Goal: Task Accomplishment & Management: Complete application form

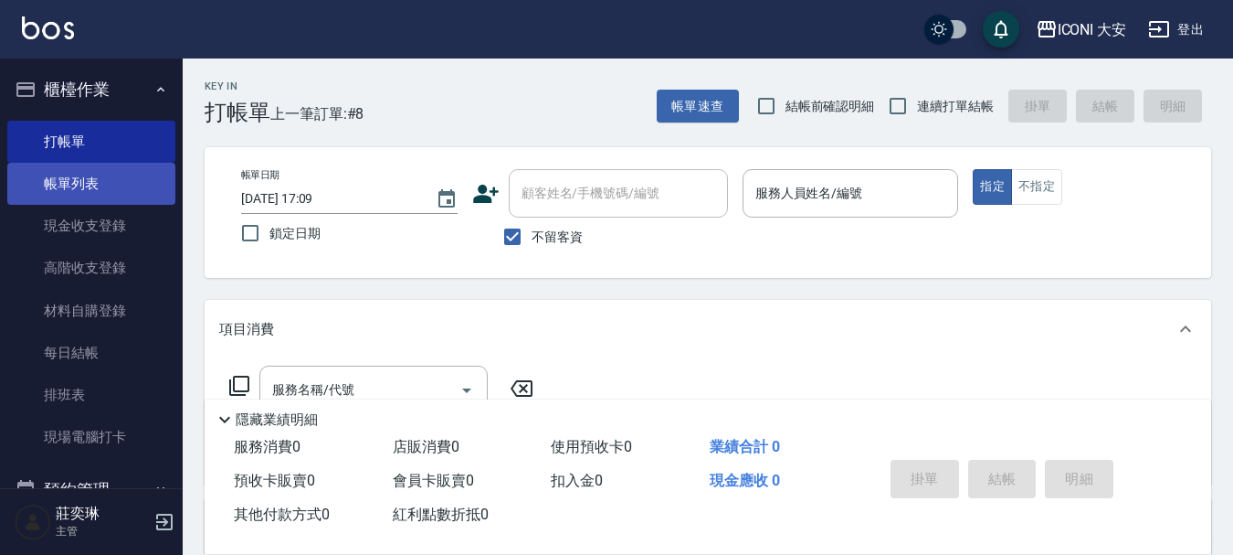
click at [63, 185] on link "帳單列表" at bounding box center [91, 184] width 168 height 42
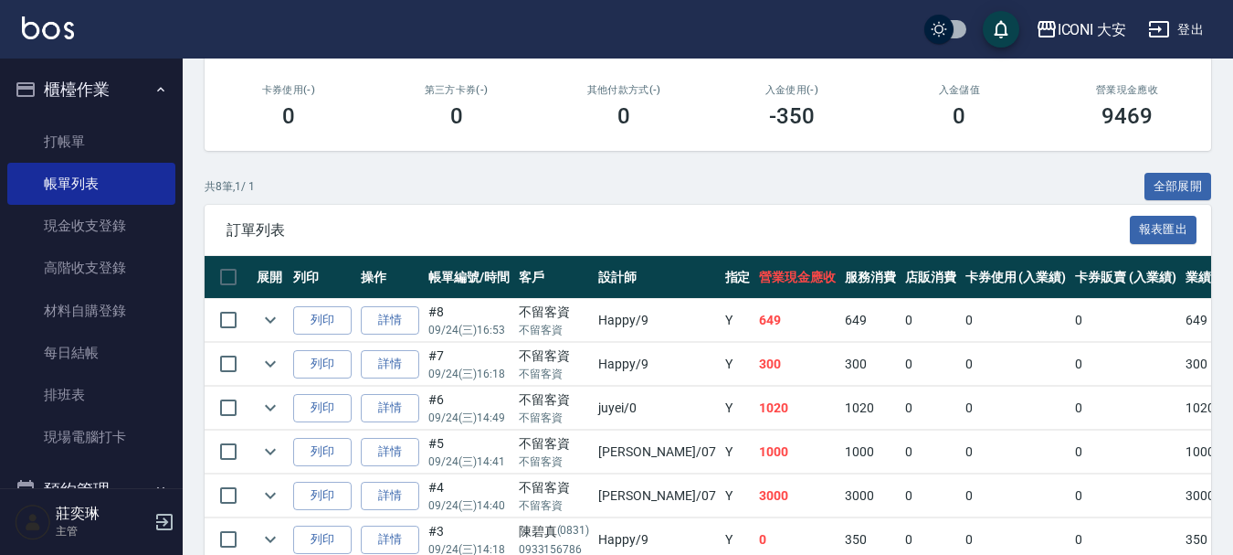
scroll to position [457, 0]
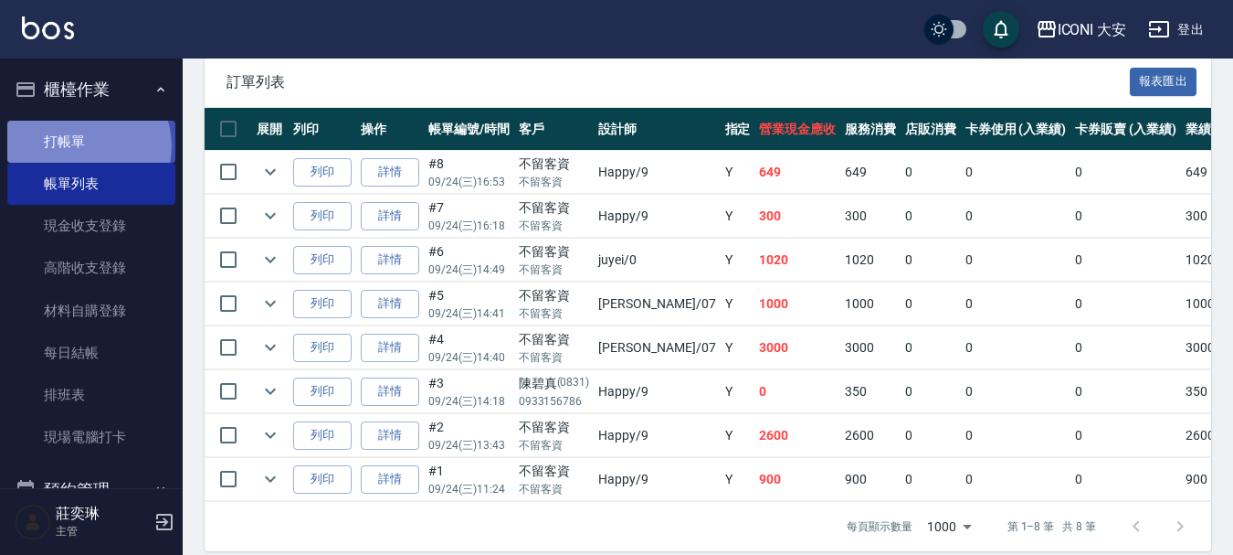
click at [86, 145] on link "打帳單" at bounding box center [91, 142] width 168 height 42
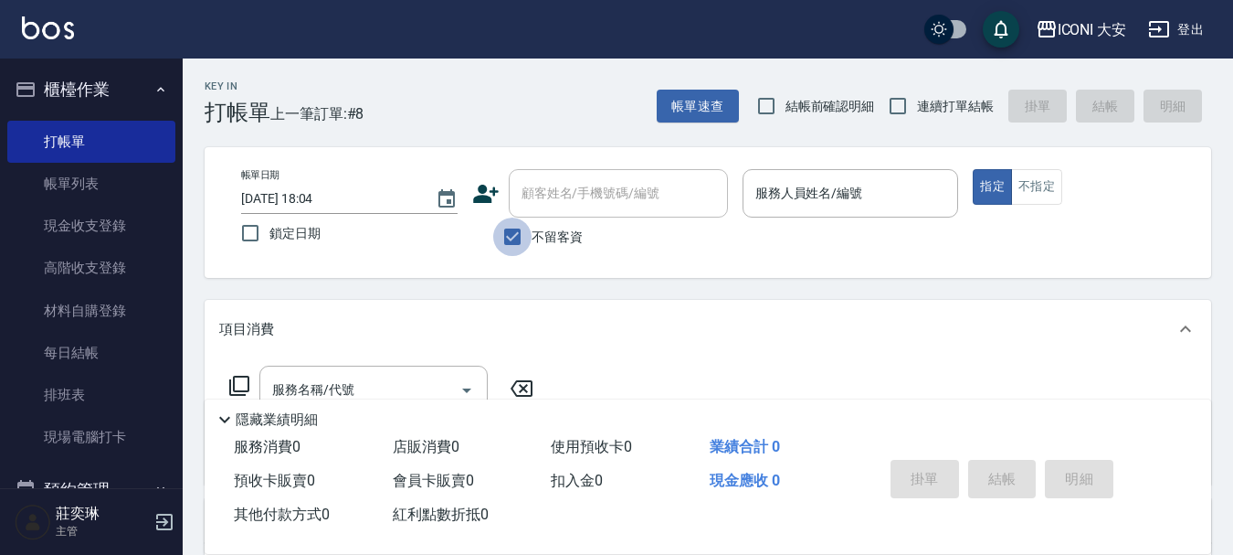
click at [522, 239] on input "不留客資" at bounding box center [512, 236] width 38 height 38
checkbox input "false"
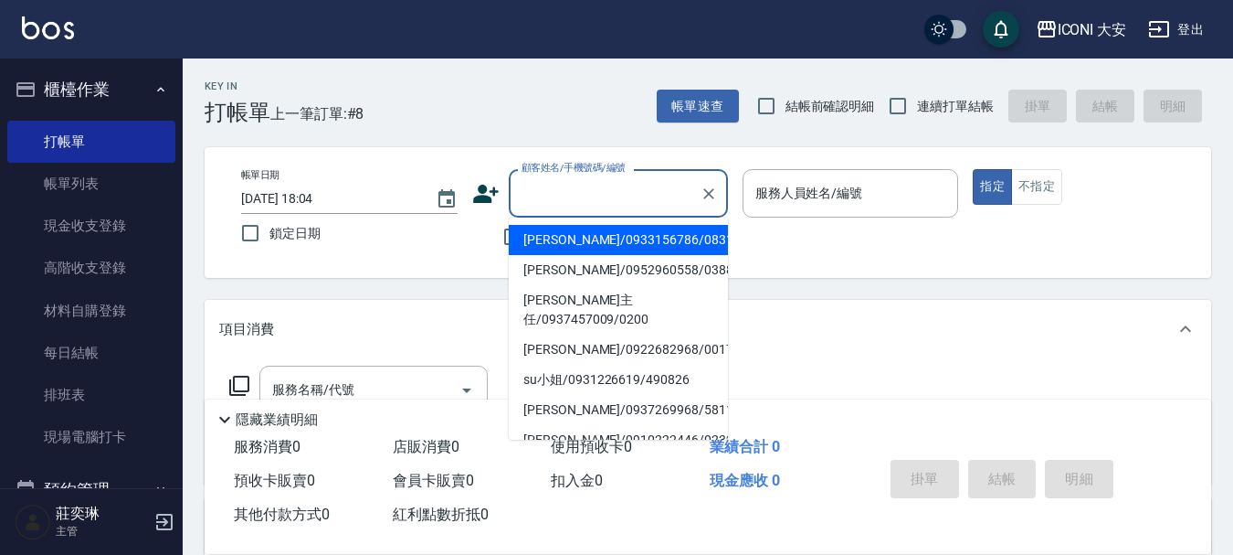
click at [550, 200] on input "顧客姓名/手機號碼/編號" at bounding box center [604, 193] width 175 height 32
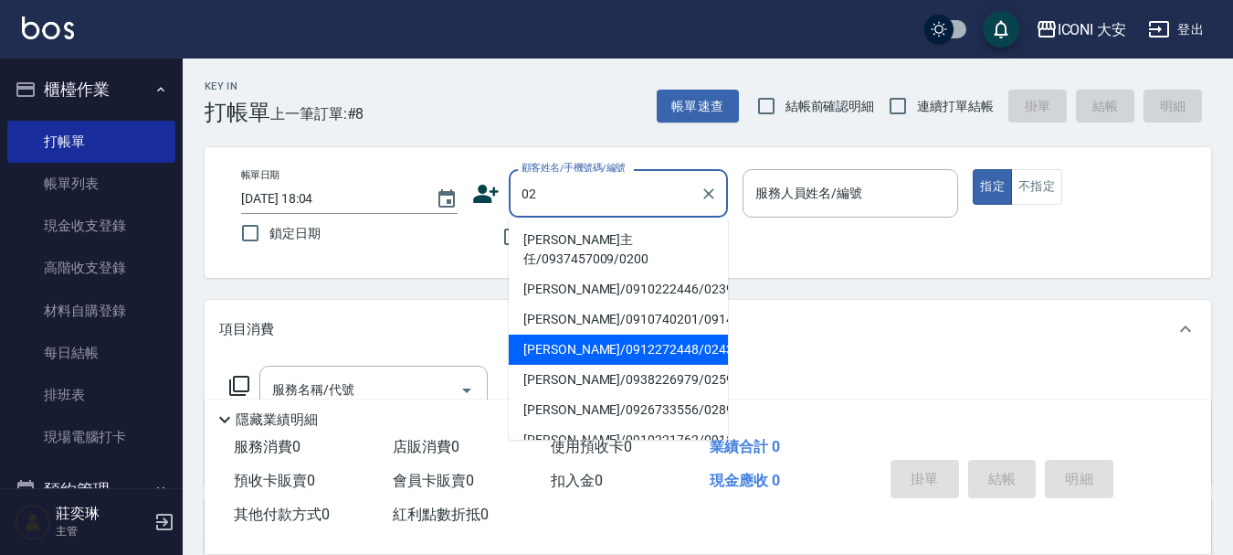
click at [649, 334] on li "[PERSON_NAME]/0912272448/0243" at bounding box center [618, 349] width 219 height 30
type input "[PERSON_NAME]/0912272448/0243"
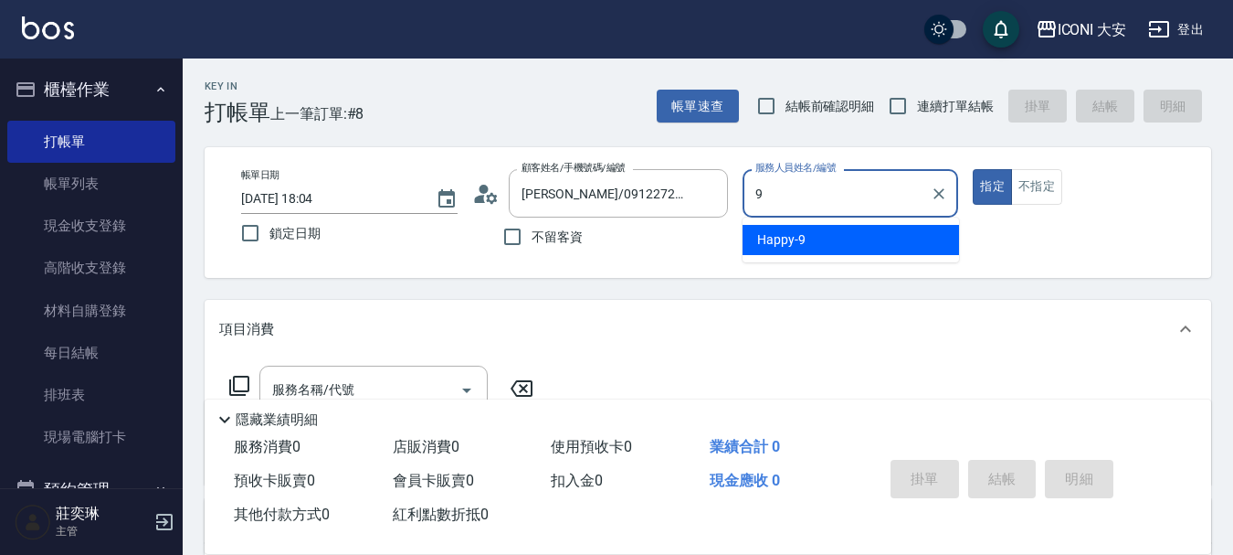
type input "Happy-9"
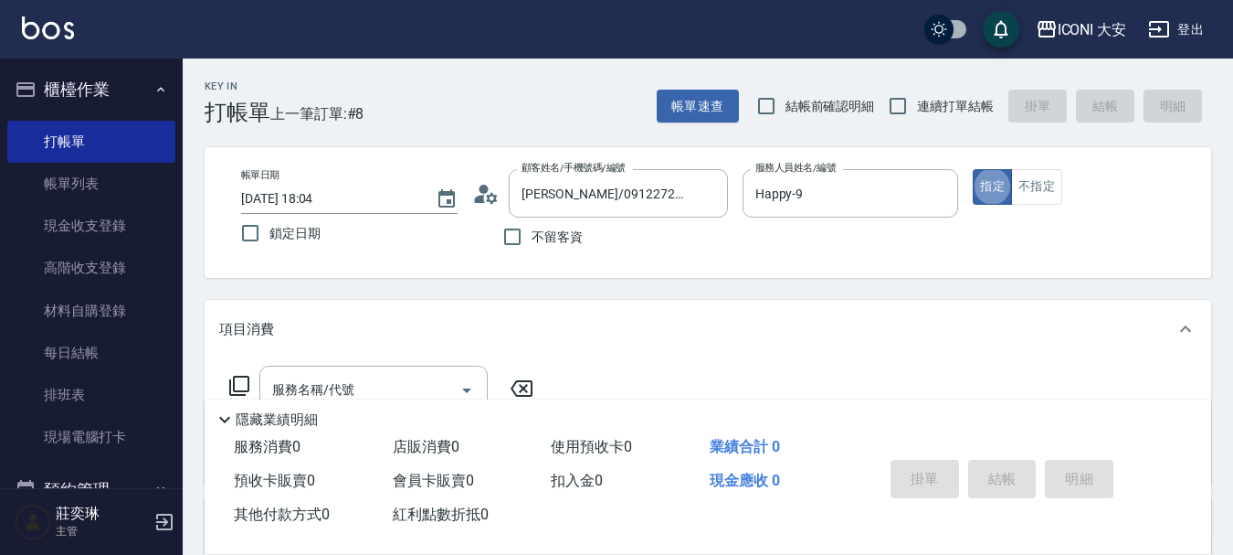
type button "true"
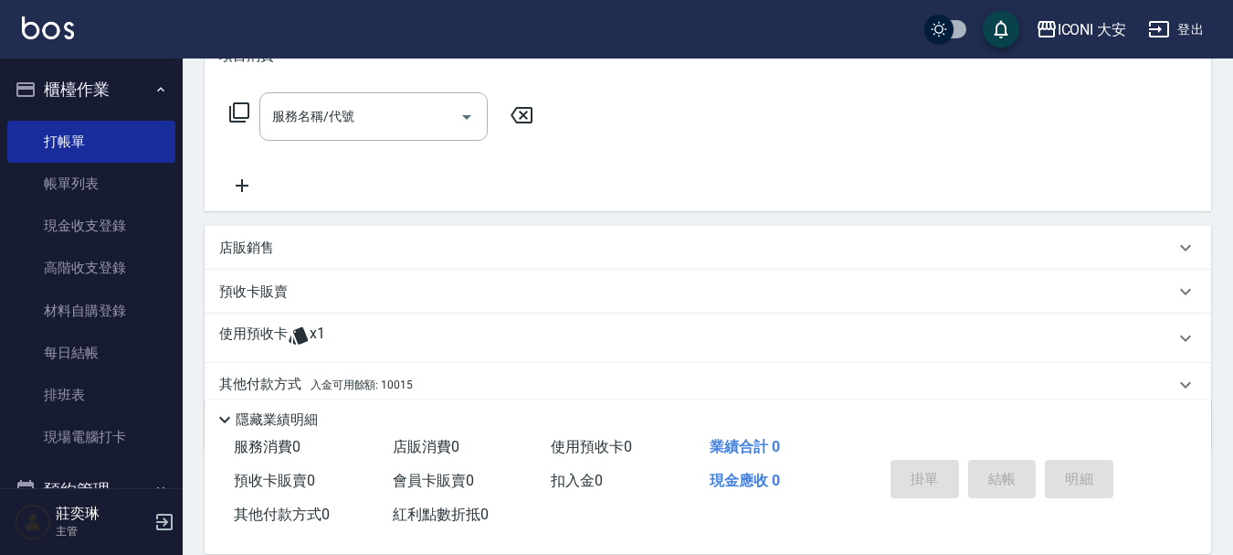
scroll to position [274, 0]
click at [390, 128] on input "服務名稱/代號" at bounding box center [360, 116] width 185 height 32
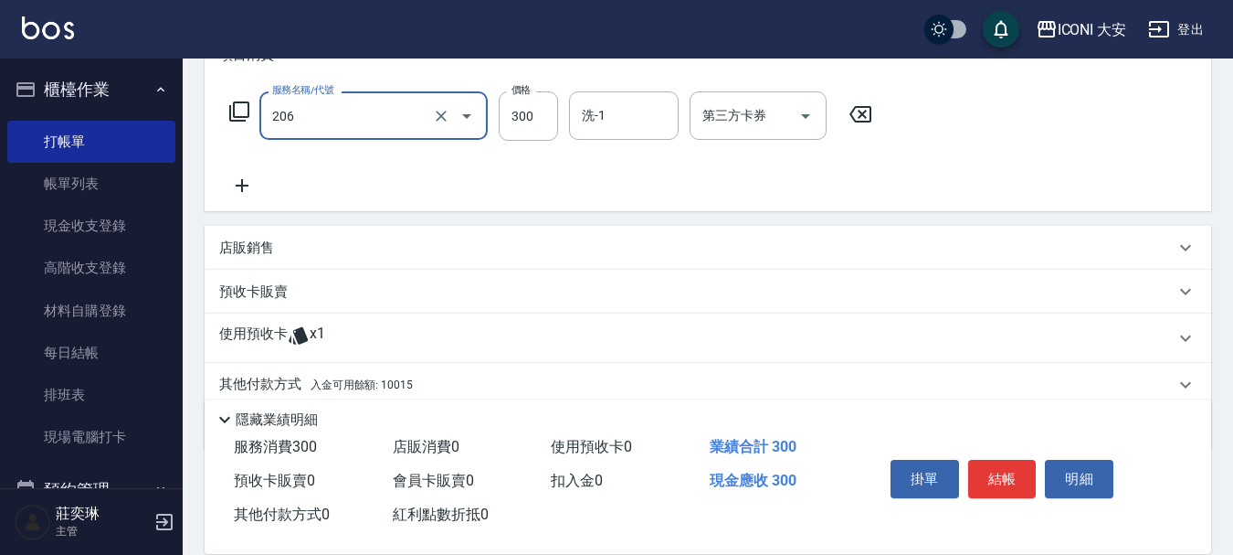
type input "洗髮(206)"
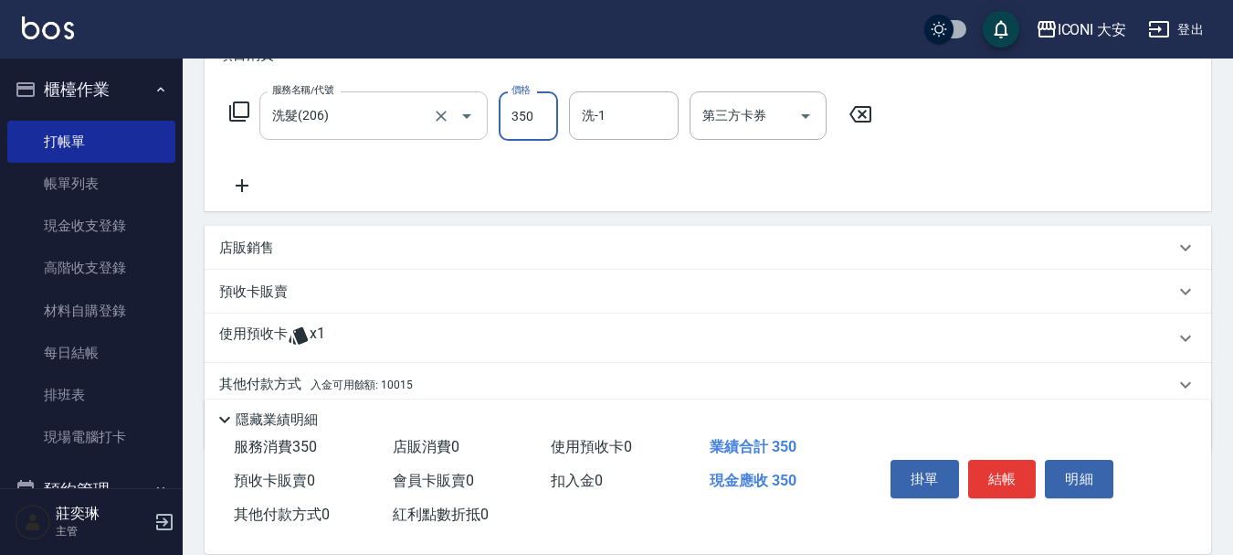
type input "350"
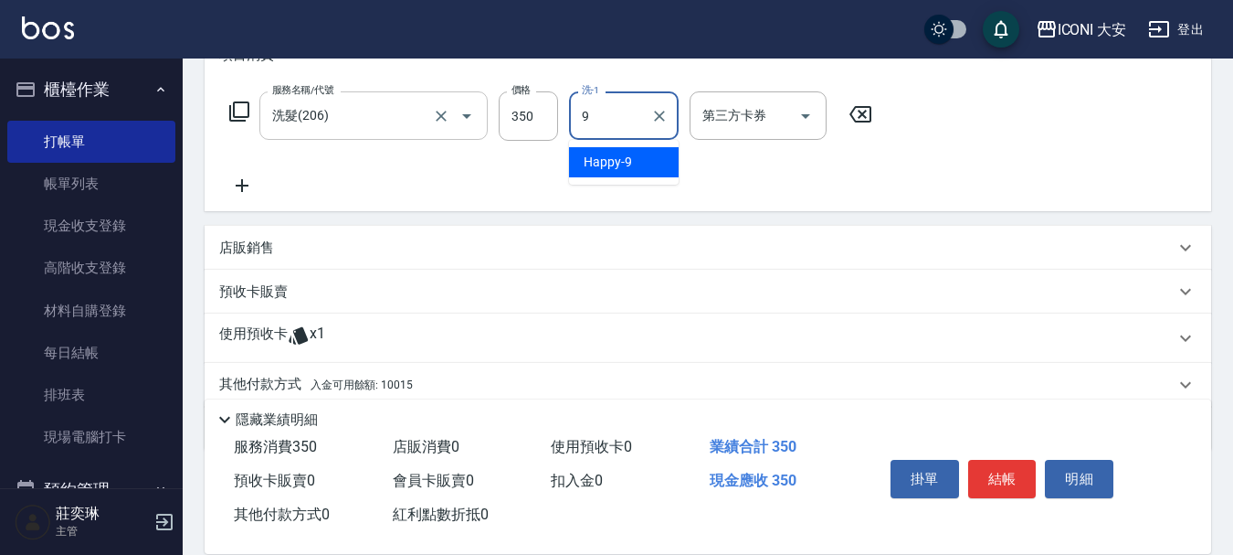
type input "Happy-9"
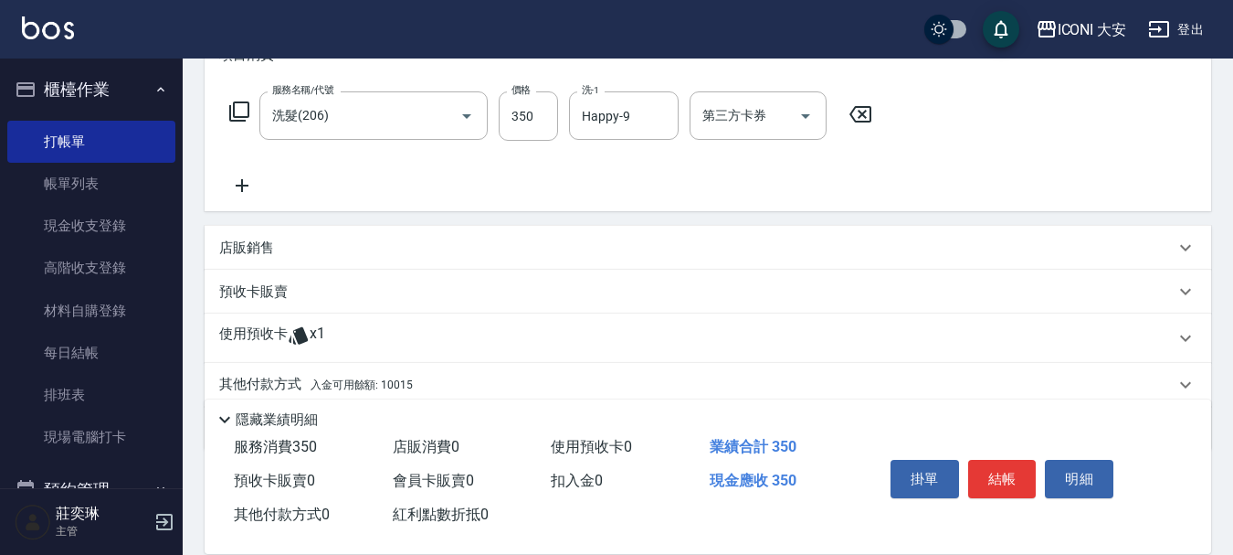
click at [401, 385] on span "入金可用餘額: 10015" at bounding box center [362, 384] width 102 height 13
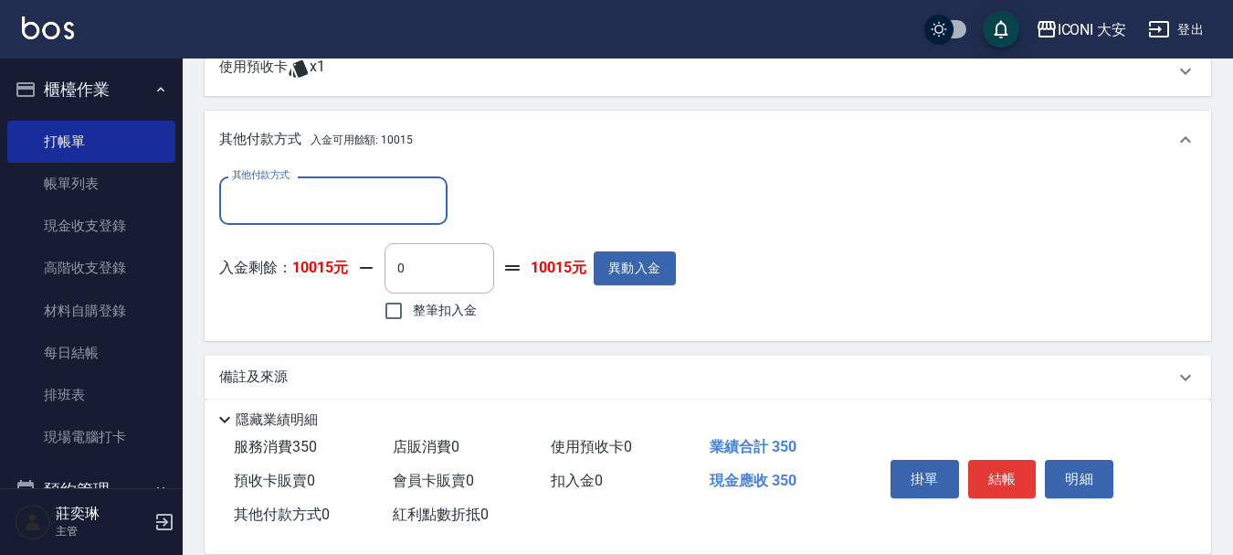
scroll to position [561, 0]
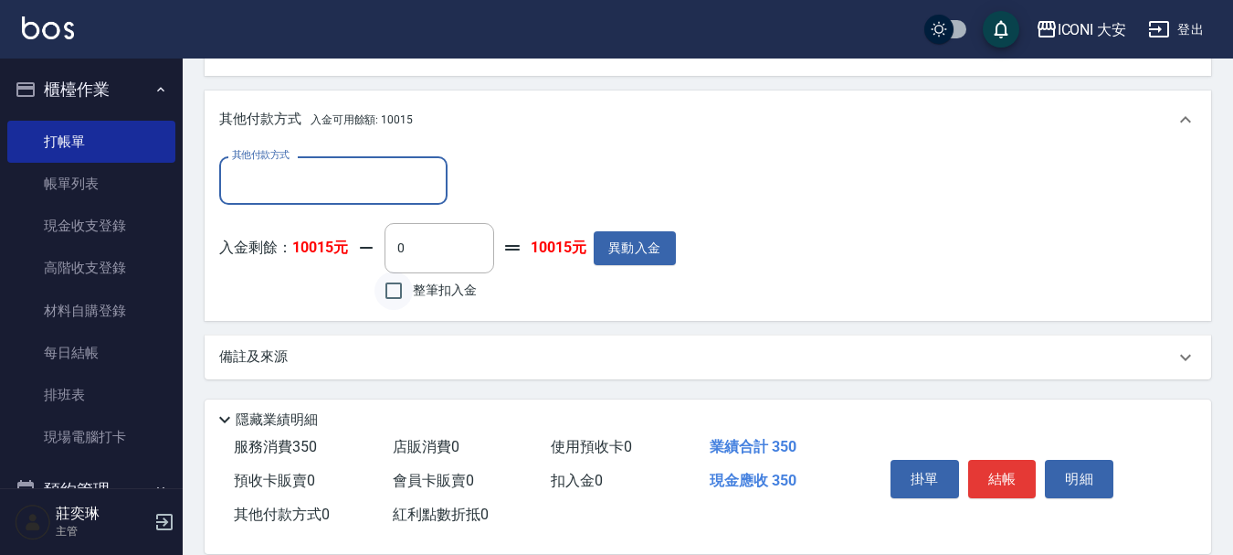
click at [398, 301] on input "整筆扣入金" at bounding box center [394, 290] width 38 height 38
checkbox input "true"
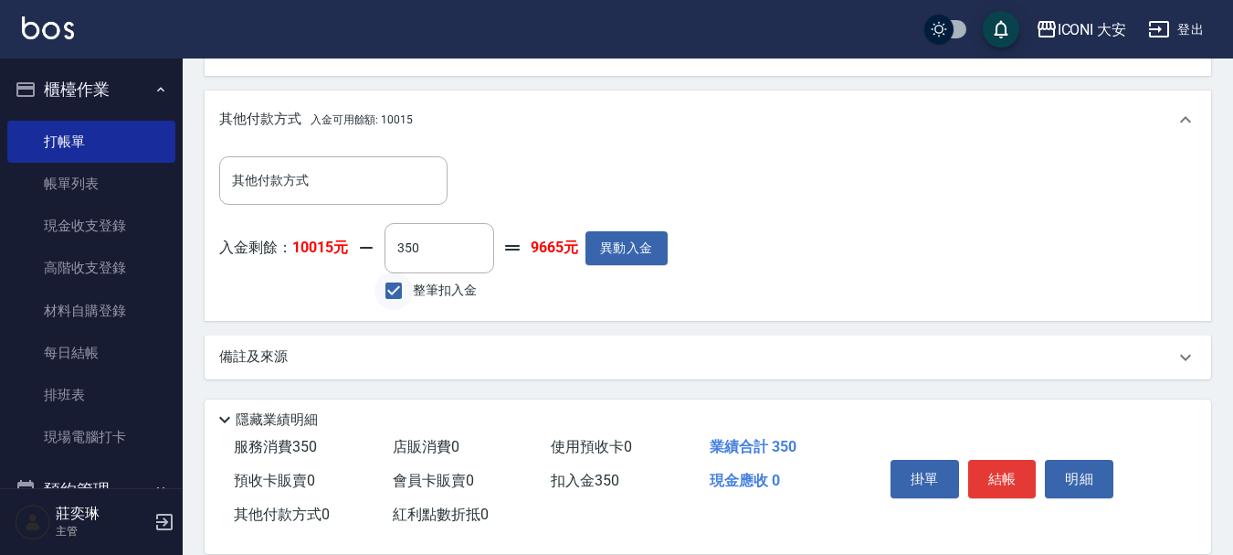
type input "350"
click at [1002, 469] on button "結帳" at bounding box center [1002, 479] width 69 height 38
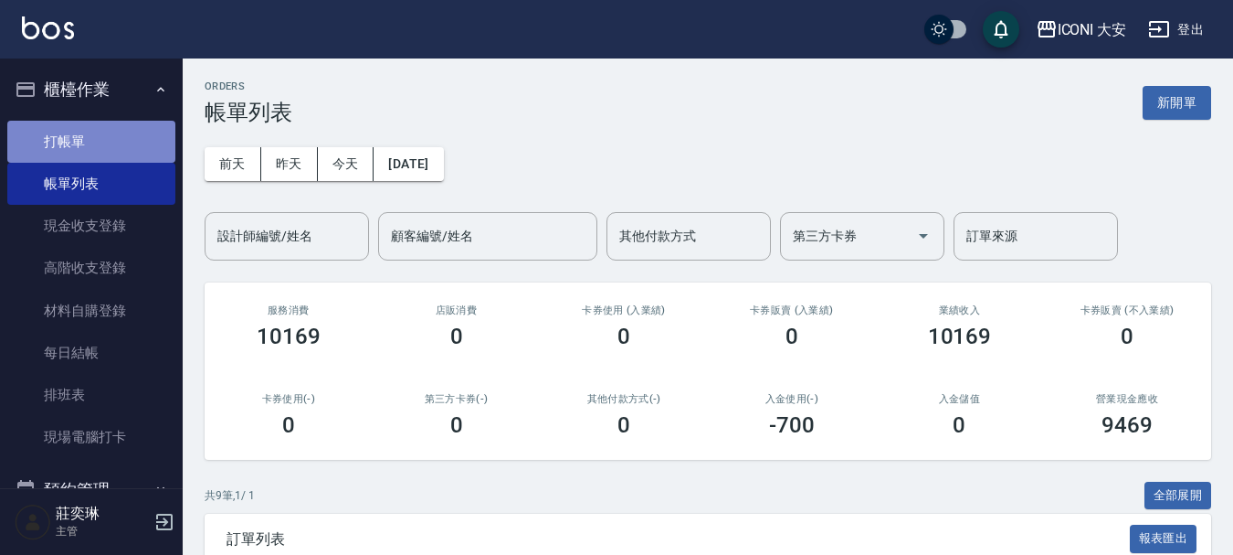
click at [110, 132] on link "打帳單" at bounding box center [91, 142] width 168 height 42
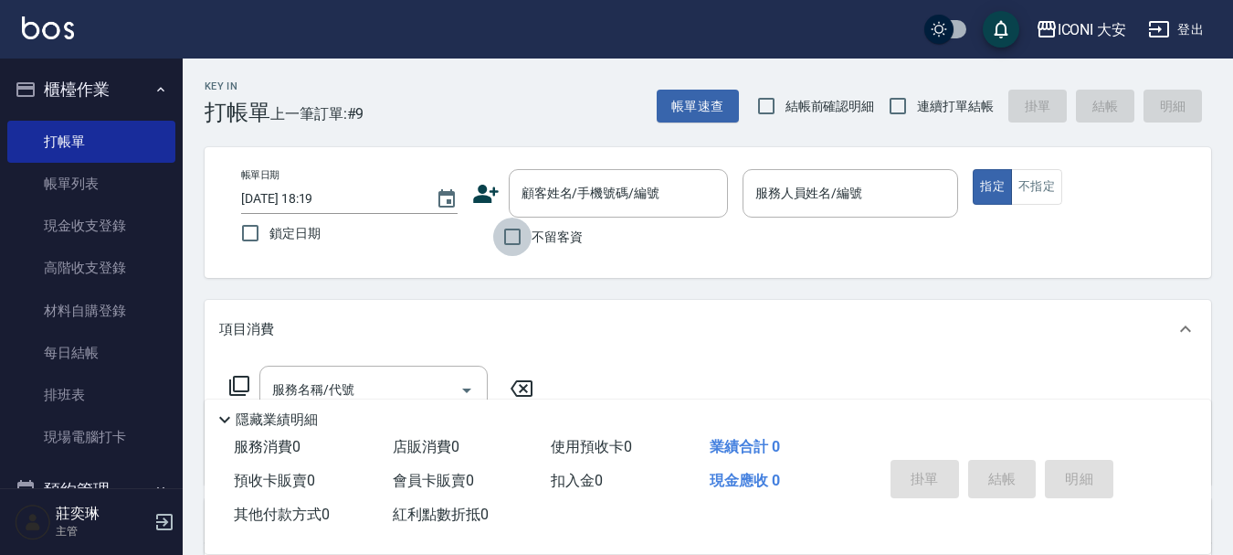
click at [520, 234] on input "不留客資" at bounding box center [512, 236] width 38 height 38
checkbox input "true"
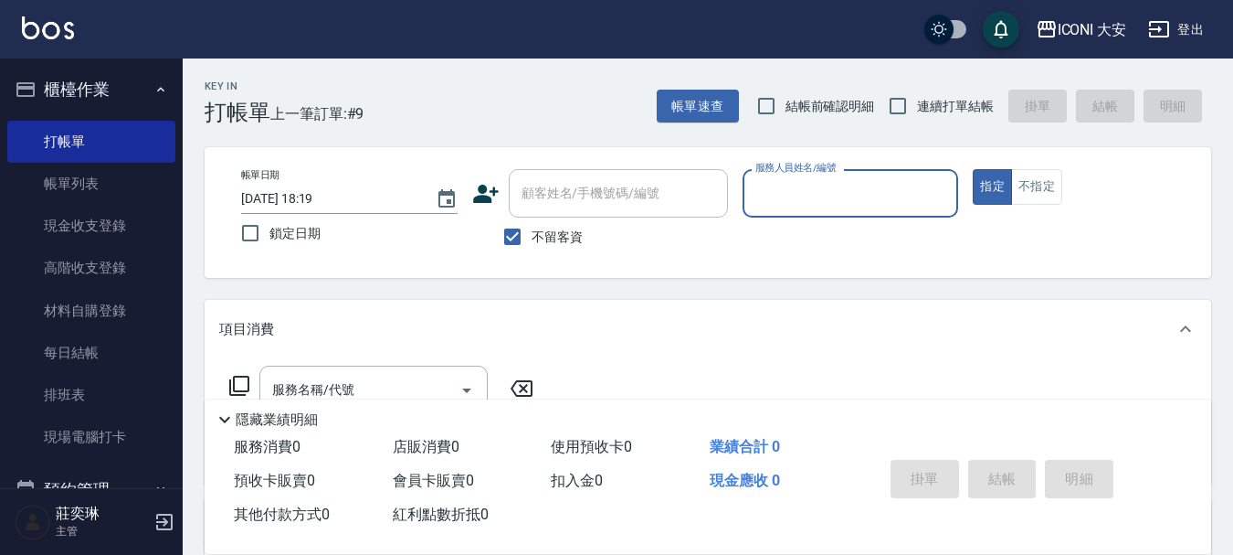
click at [803, 194] on input "服務人員姓名/編號" at bounding box center [851, 193] width 200 height 32
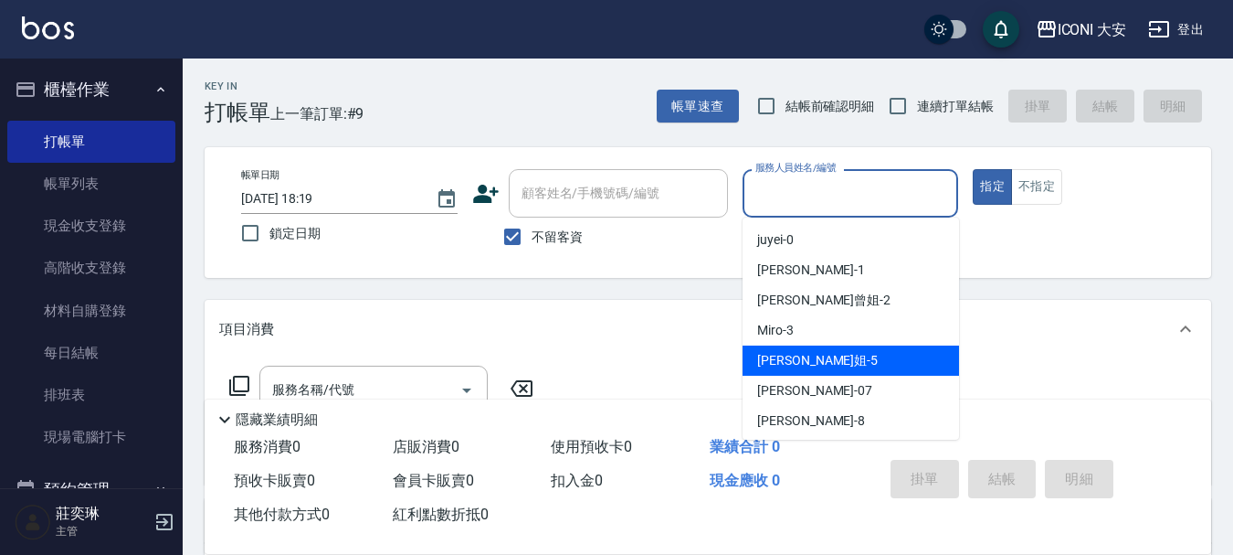
click at [811, 349] on div "[PERSON_NAME]姐 -5" at bounding box center [851, 360] width 217 height 30
type input "[PERSON_NAME]姐-5"
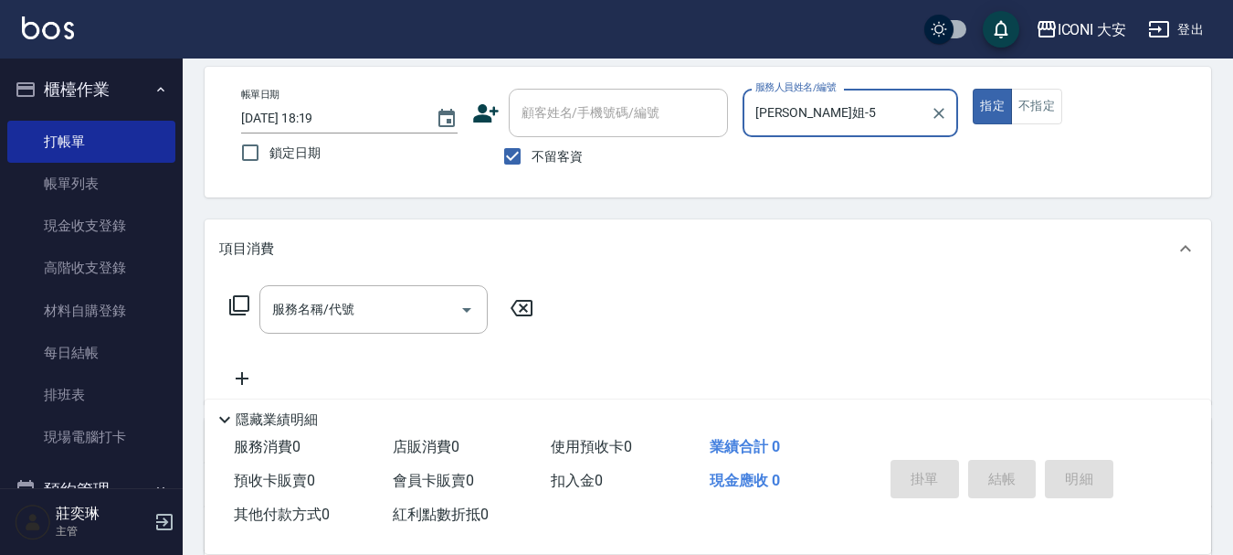
scroll to position [183, 0]
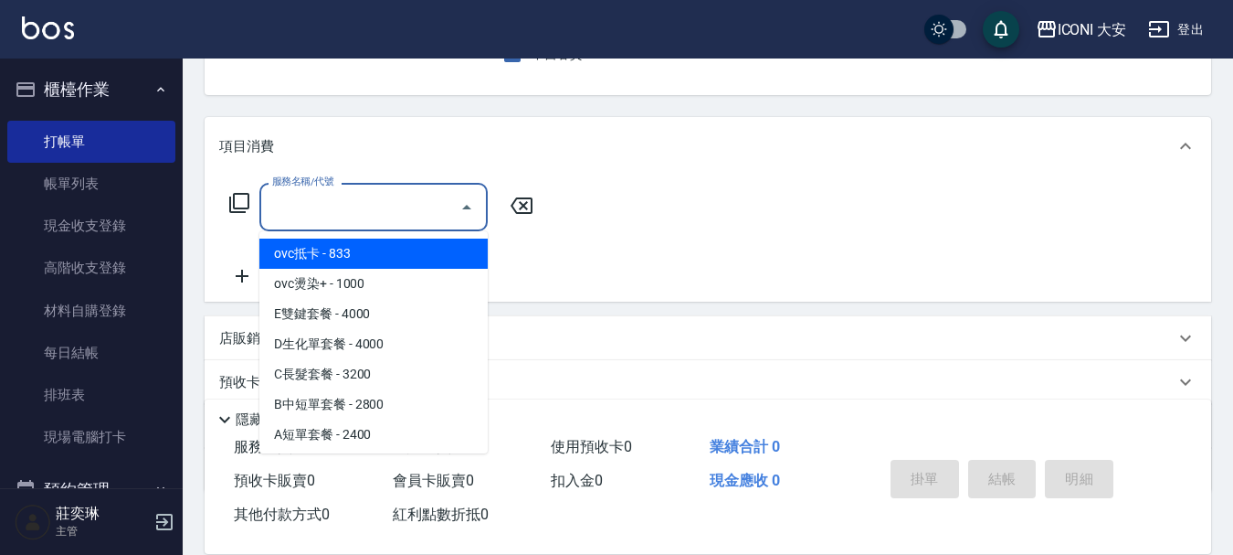
click at [376, 219] on input "服務名稱/代號" at bounding box center [360, 207] width 185 height 32
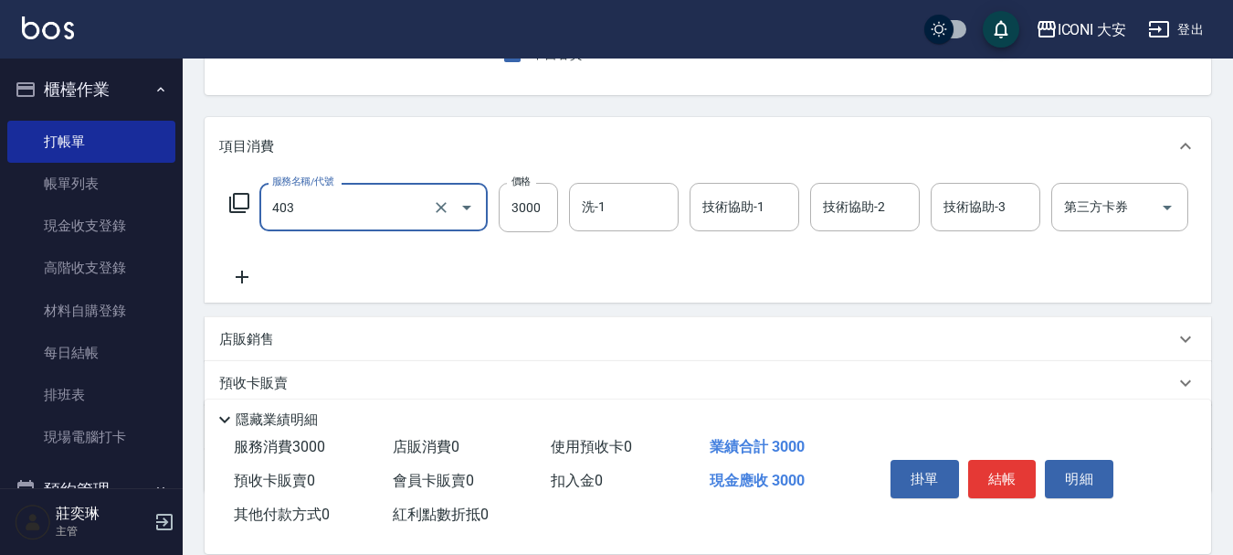
type input "完美生化燙(403)"
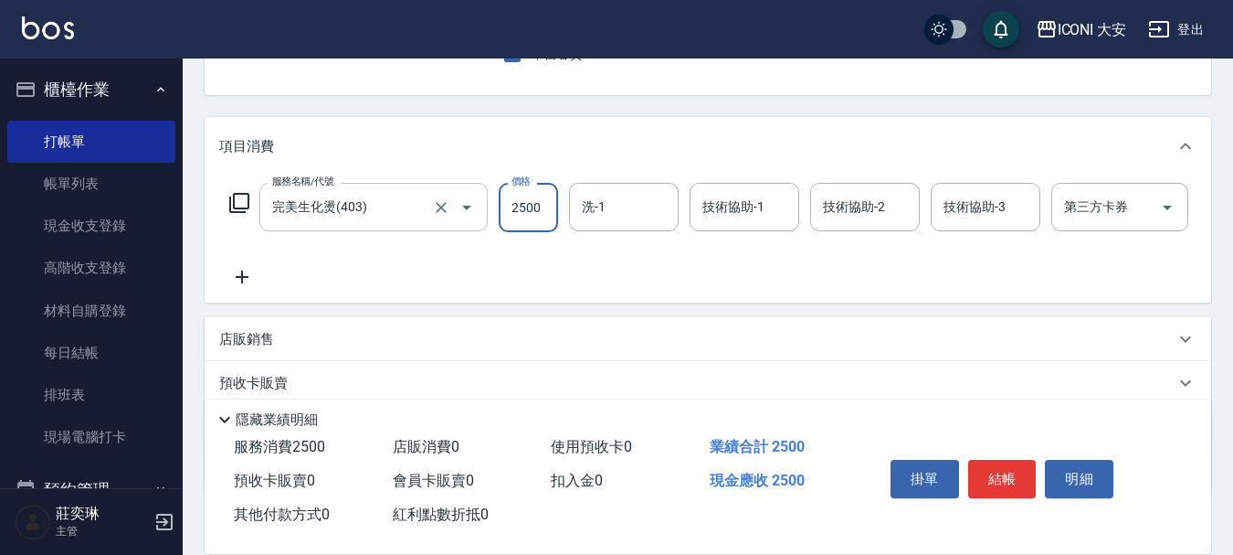
type input "2500"
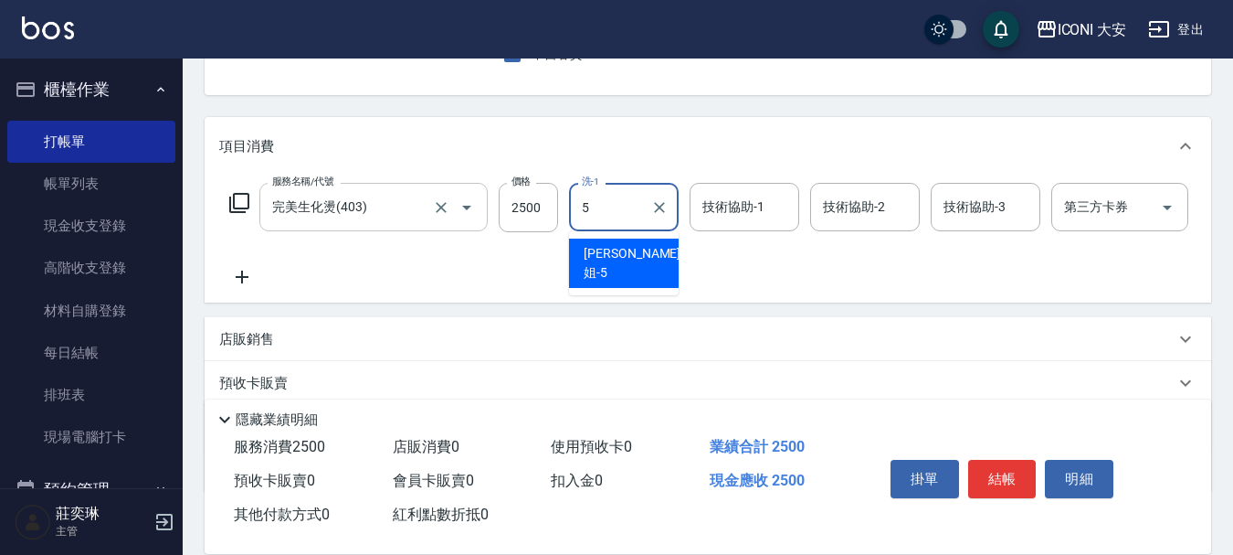
type input "[PERSON_NAME]姐-5"
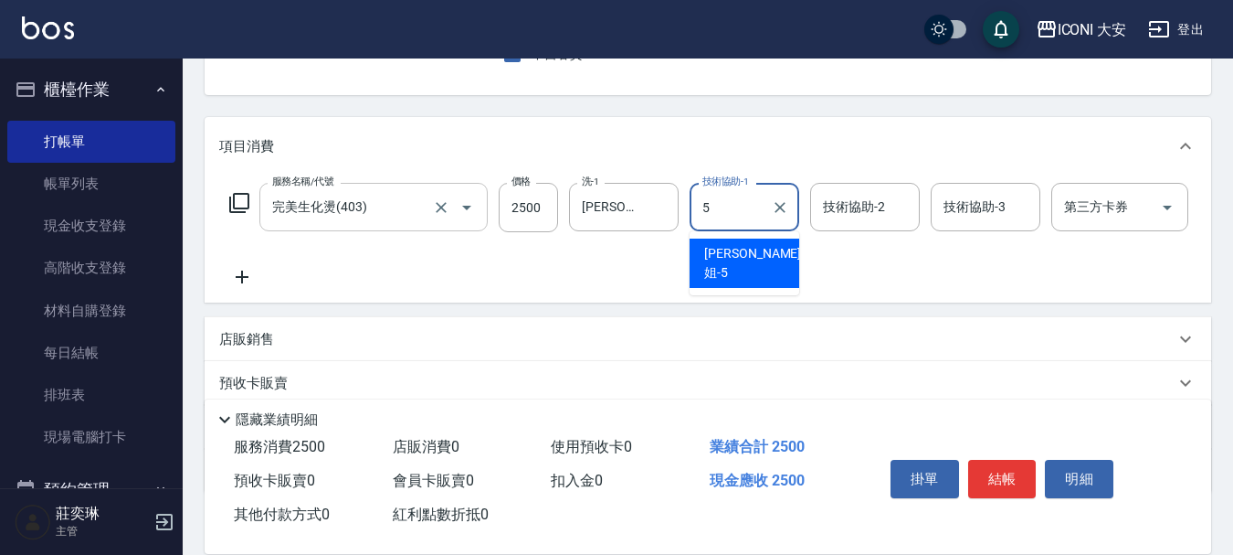
type input "[PERSON_NAME]姐-5"
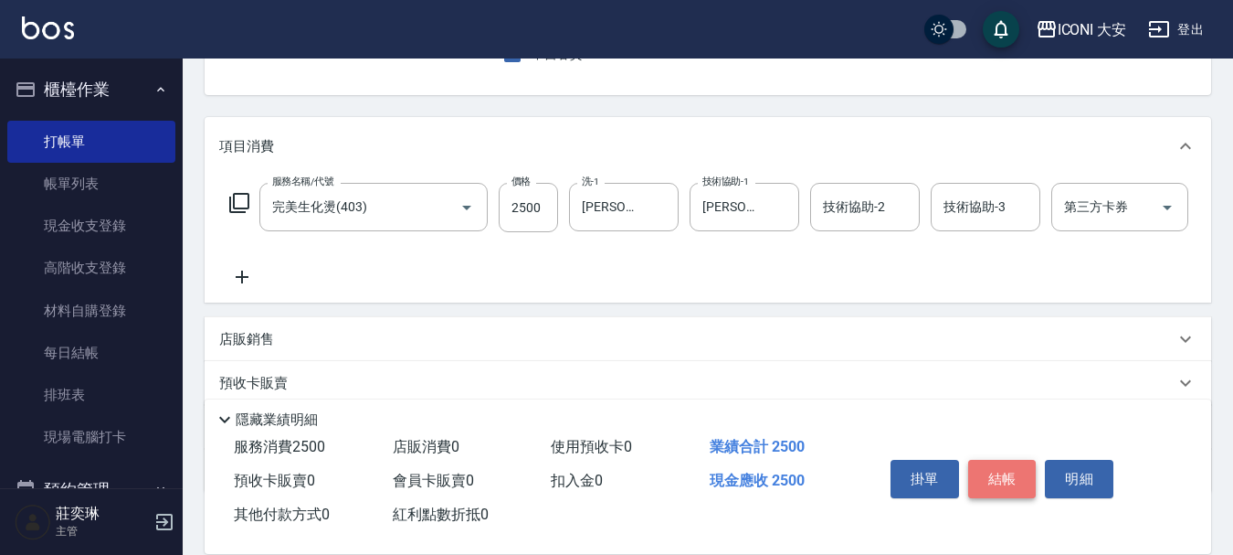
click at [1008, 473] on button "結帳" at bounding box center [1002, 479] width 69 height 38
